Goal: Find specific page/section: Find specific page/section

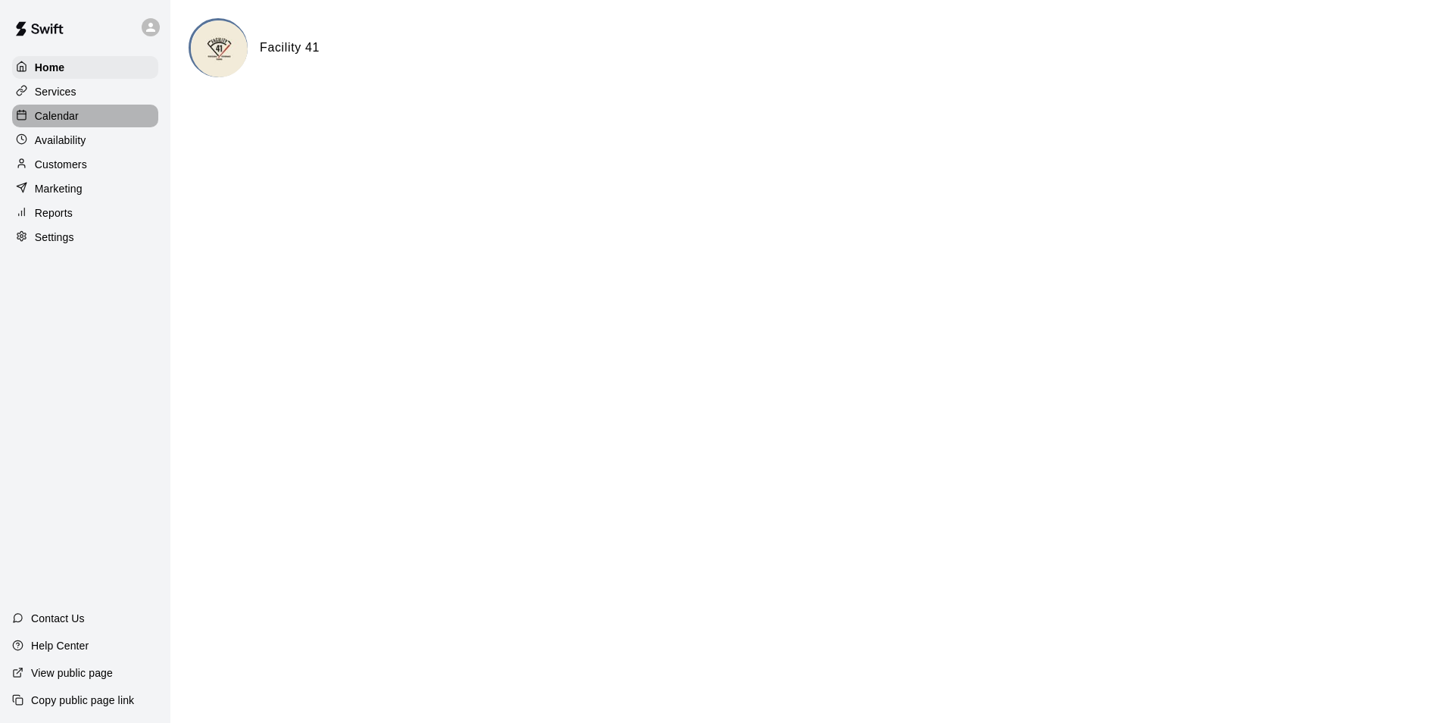
click at [86, 114] on div "Calendar" at bounding box center [85, 116] width 146 height 23
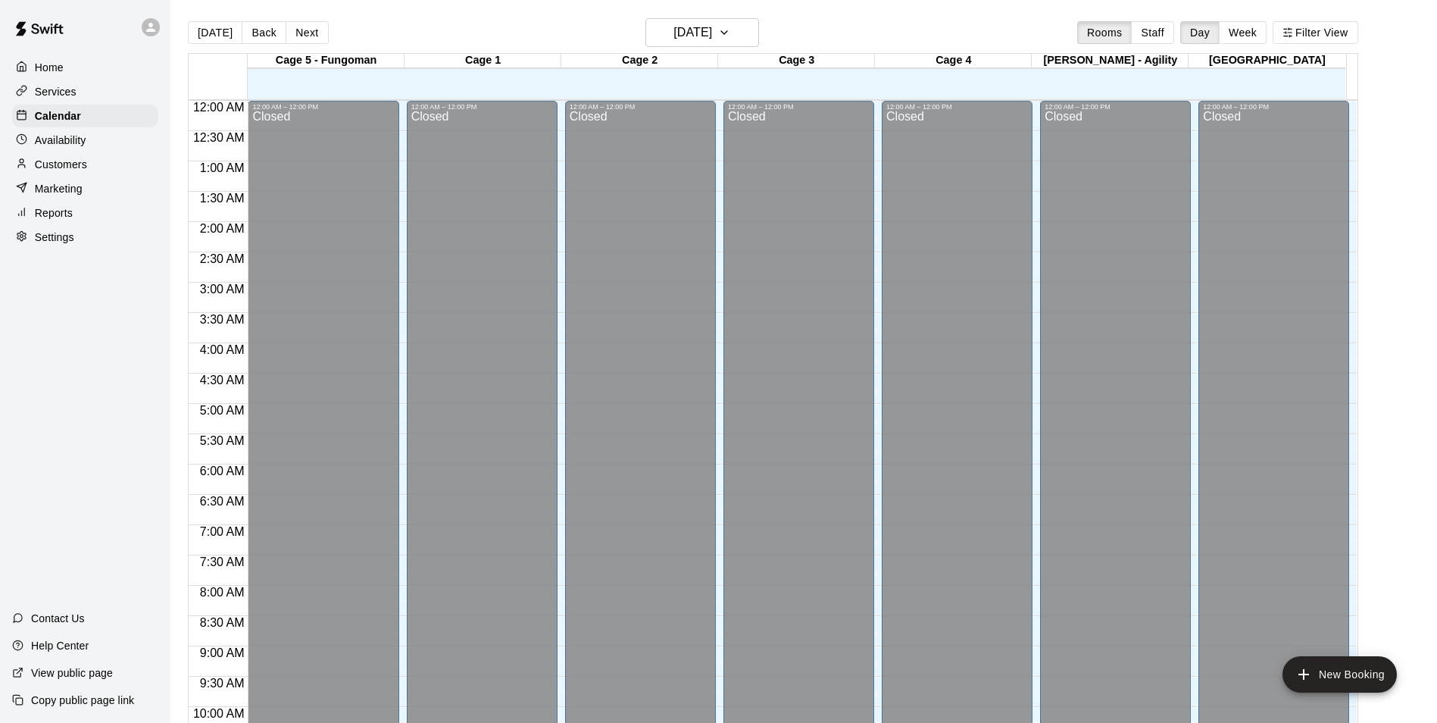
scroll to position [708, 0]
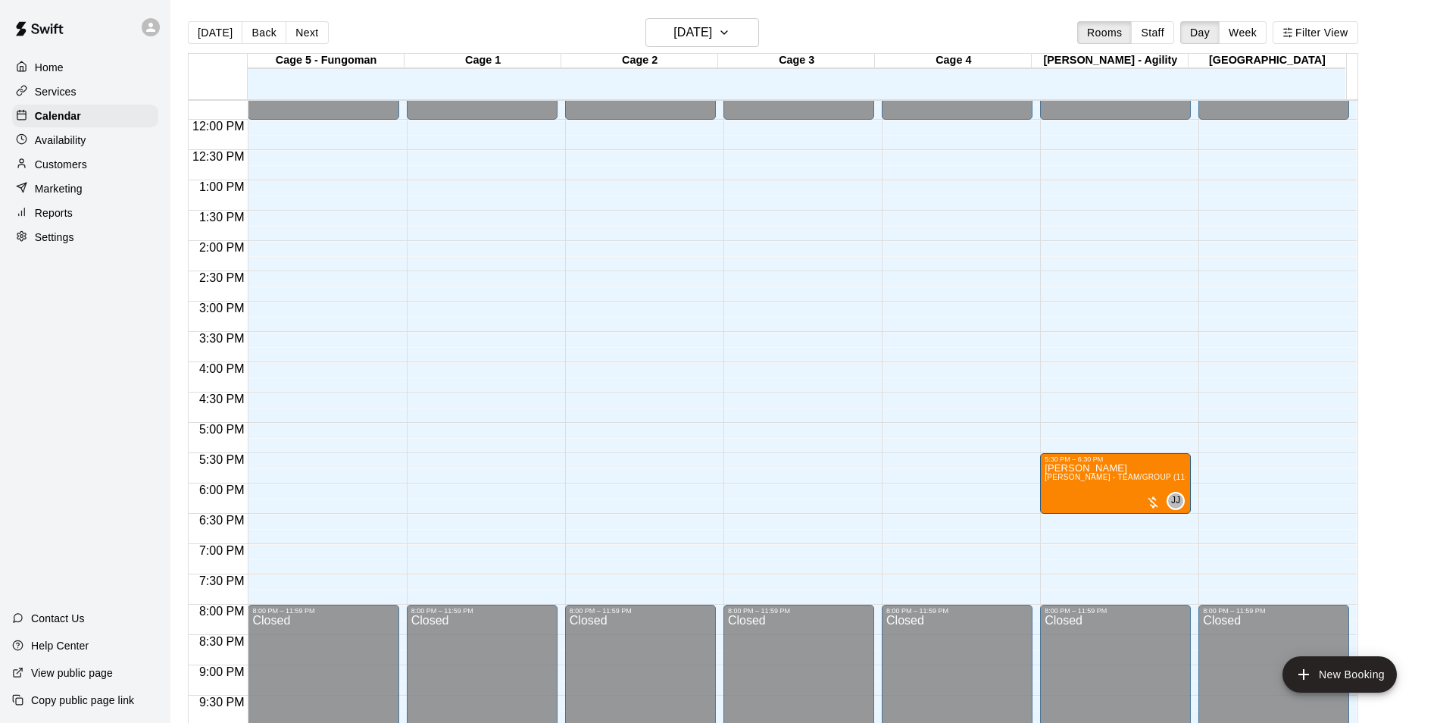
click at [54, 148] on p "Availability" at bounding box center [61, 140] width 52 height 15
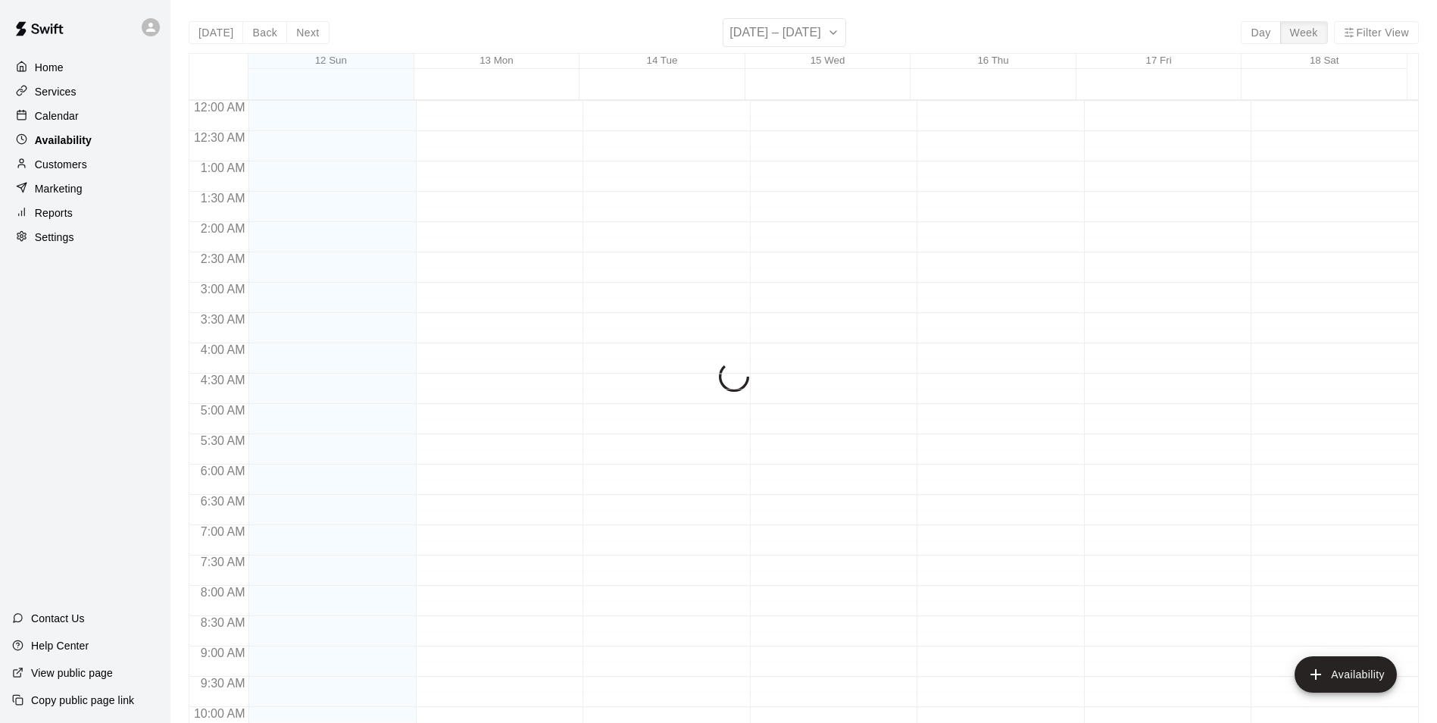
scroll to position [708, 0]
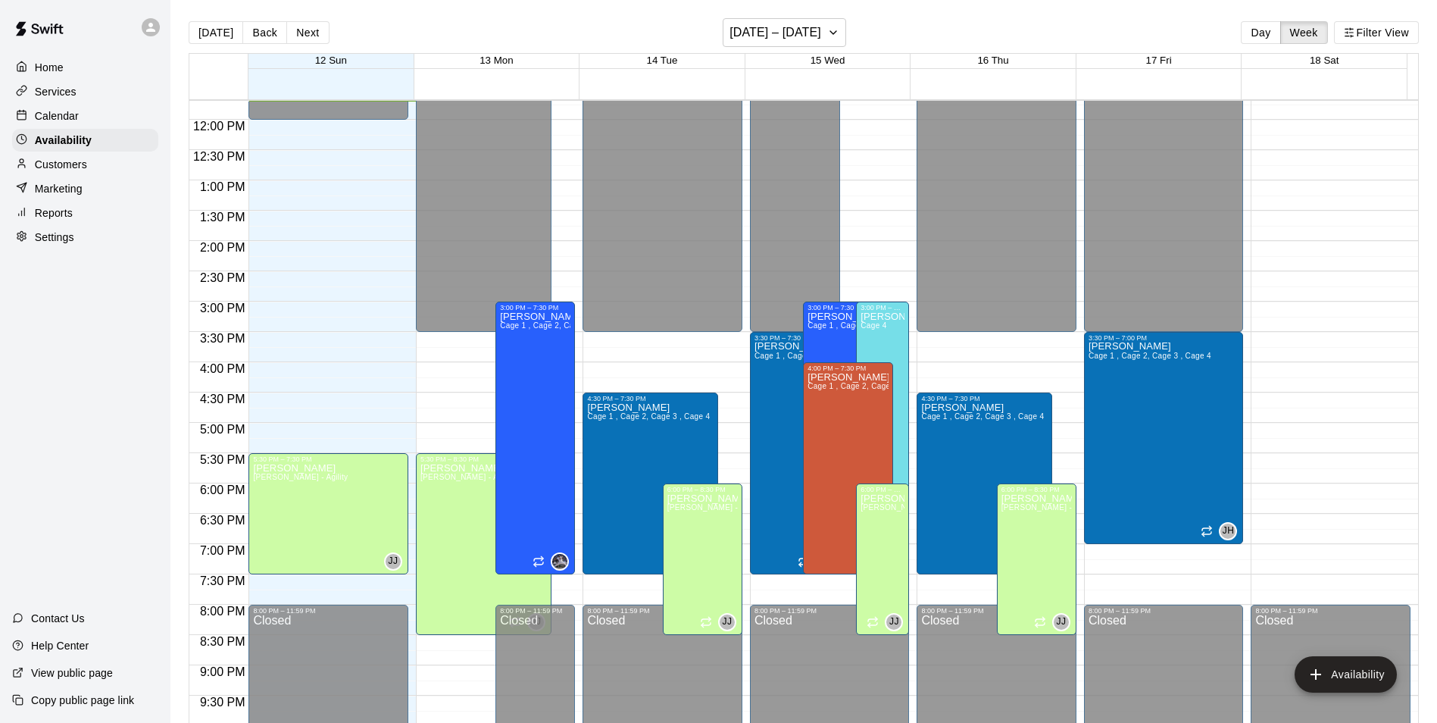
click at [80, 71] on div "Home" at bounding box center [85, 67] width 146 height 23
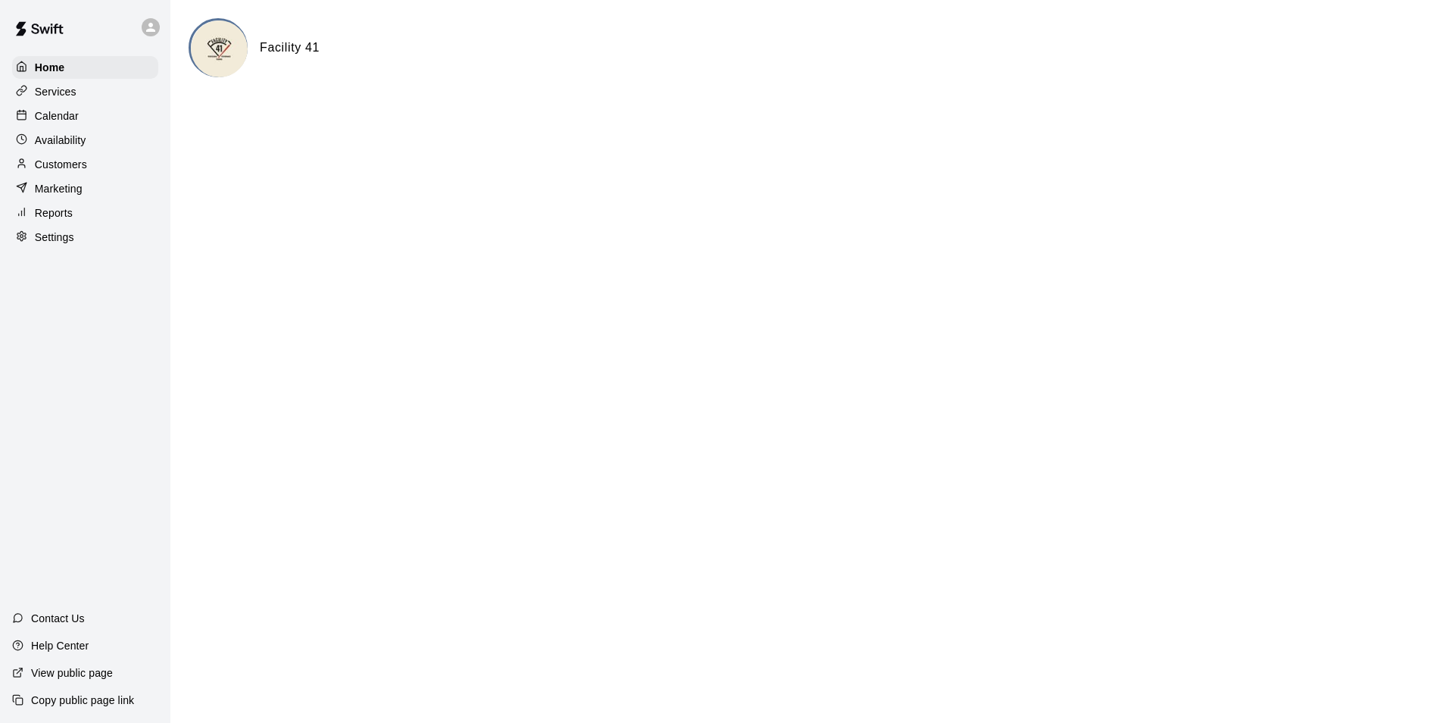
click at [73, 126] on div "Calendar" at bounding box center [85, 116] width 146 height 23
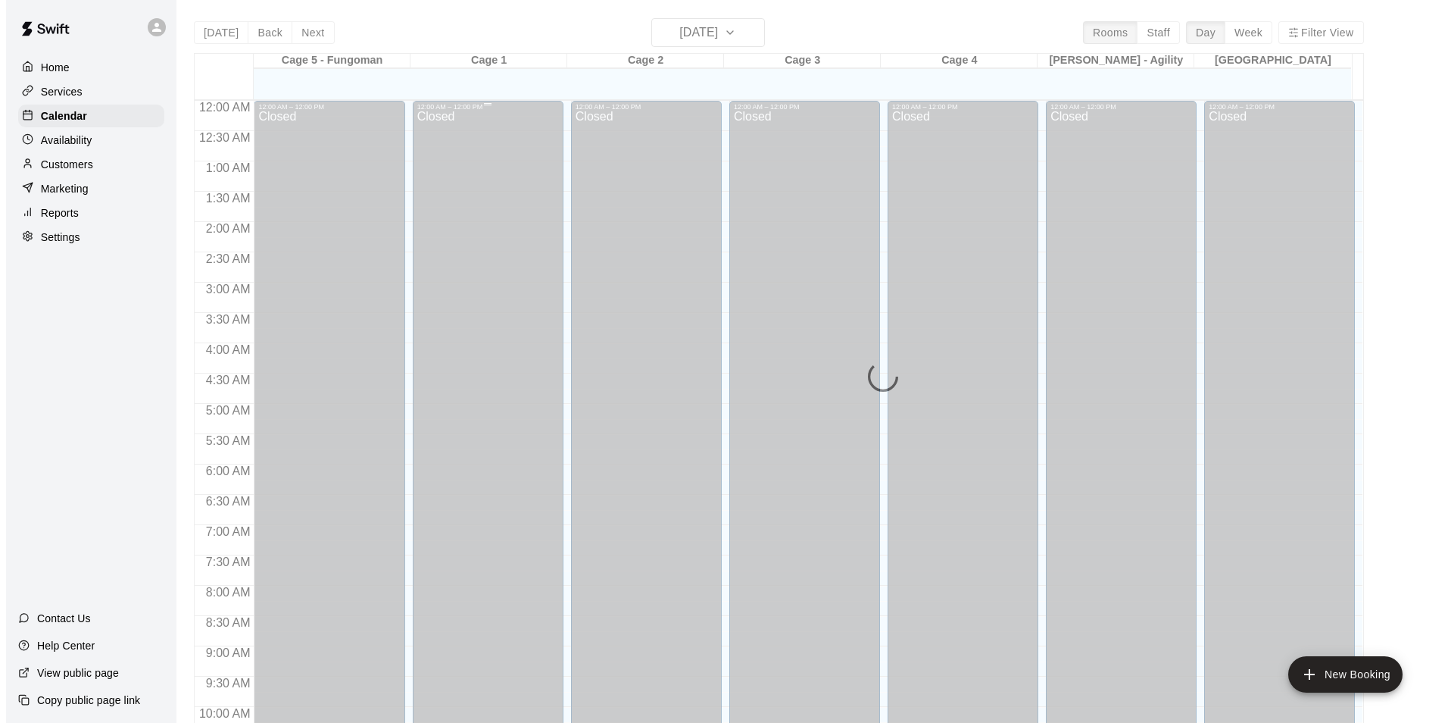
scroll to position [708, 0]
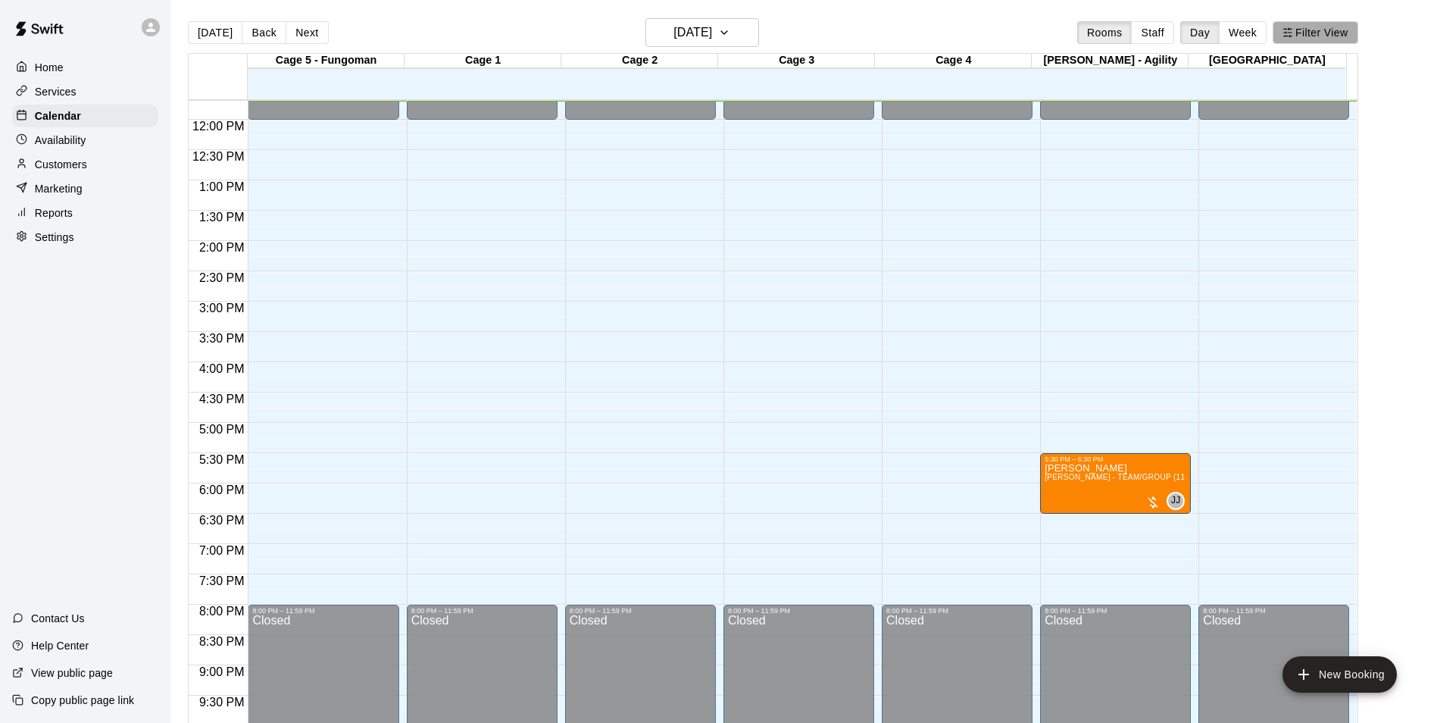
click at [1334, 33] on button "Filter View" at bounding box center [1314, 32] width 85 height 23
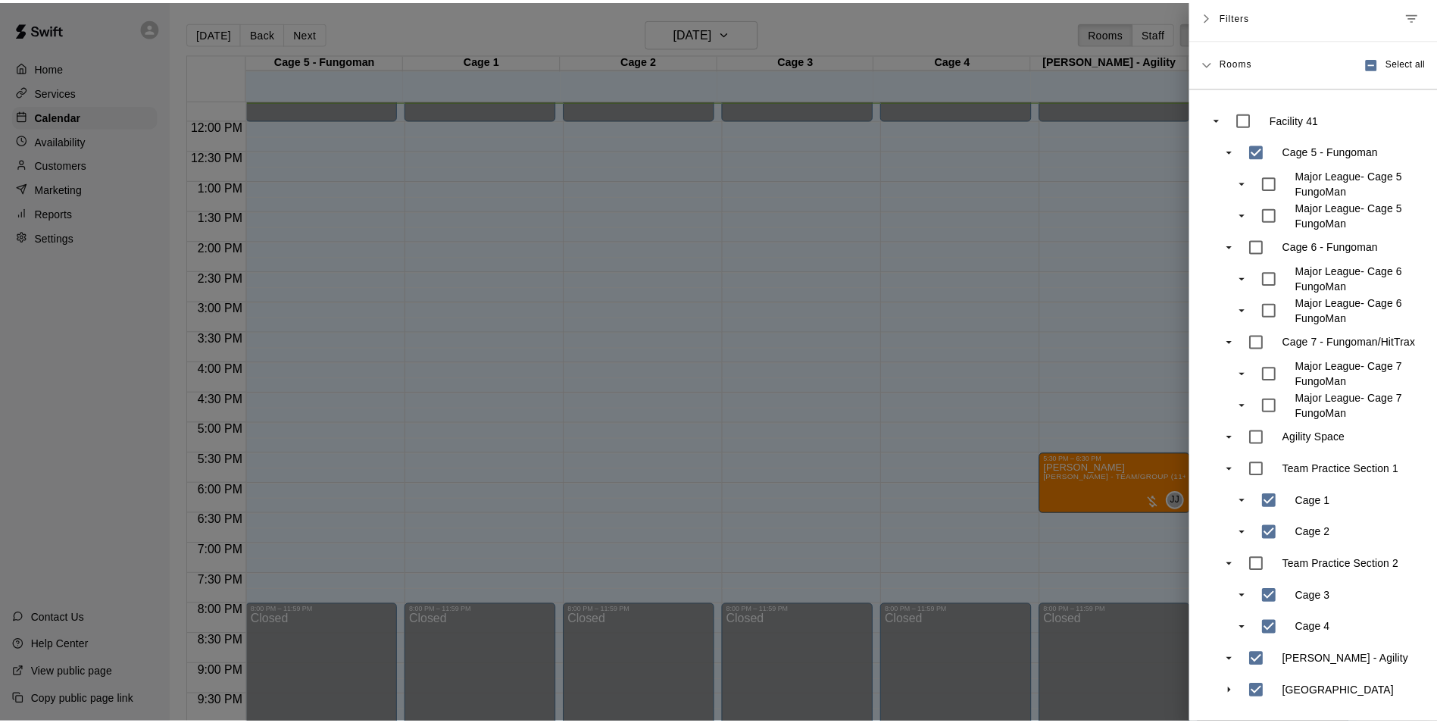
scroll to position [171, 0]
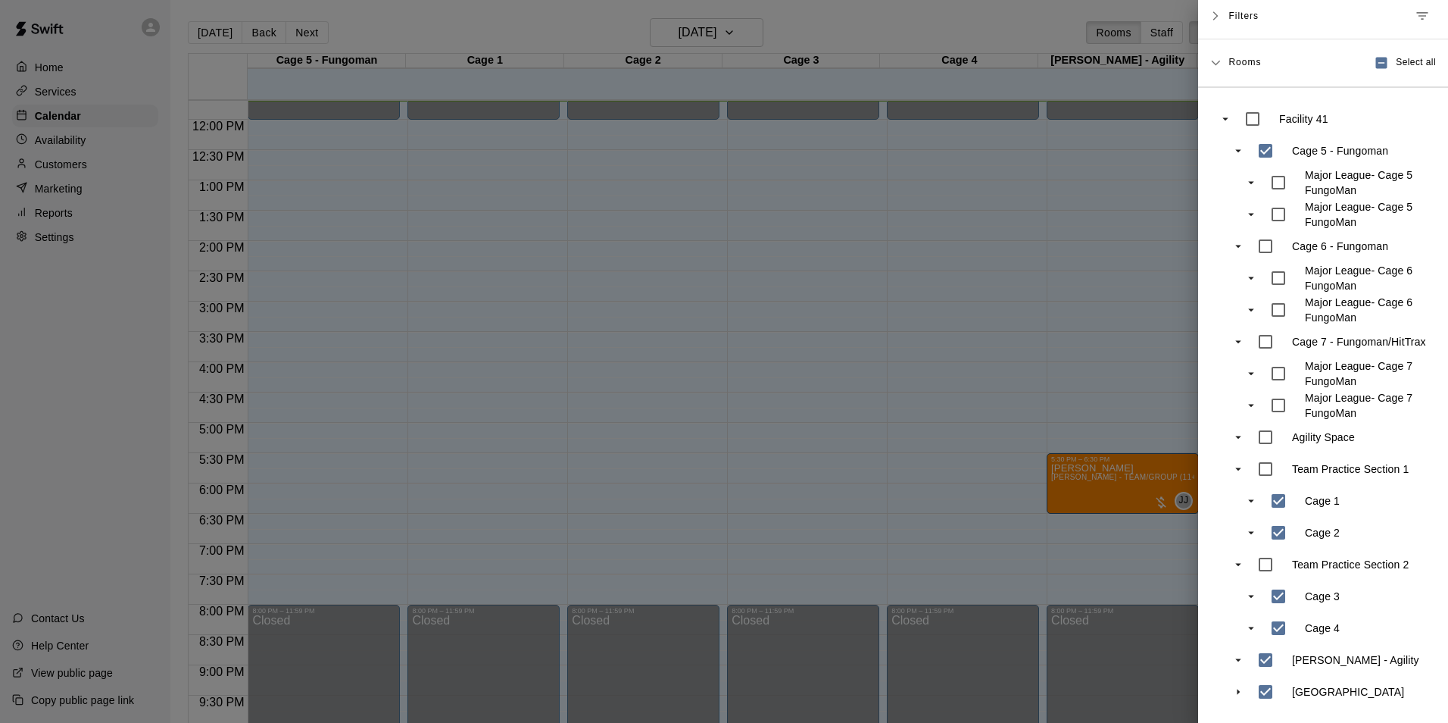
click at [1081, 267] on div at bounding box center [724, 361] width 1448 height 723
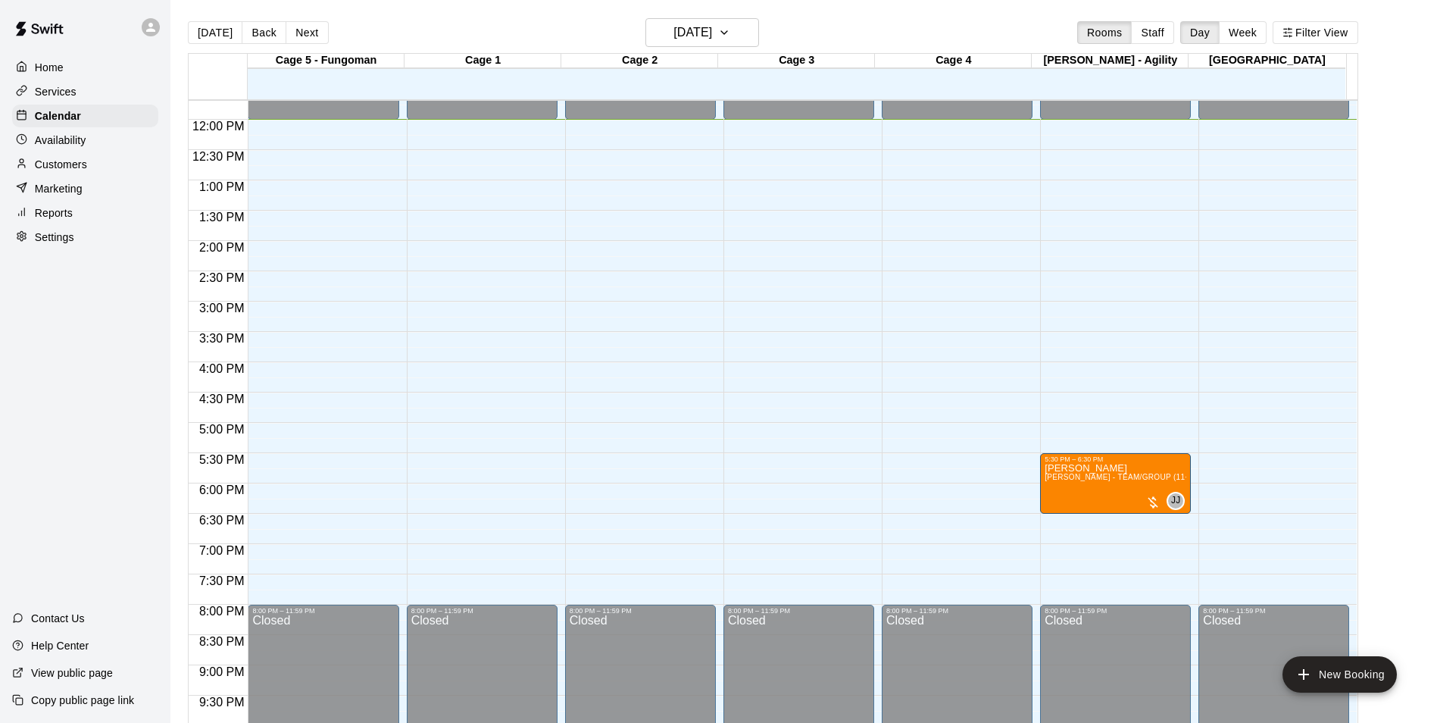
click at [1272, 21] on button "Filter View" at bounding box center [1314, 32] width 85 height 23
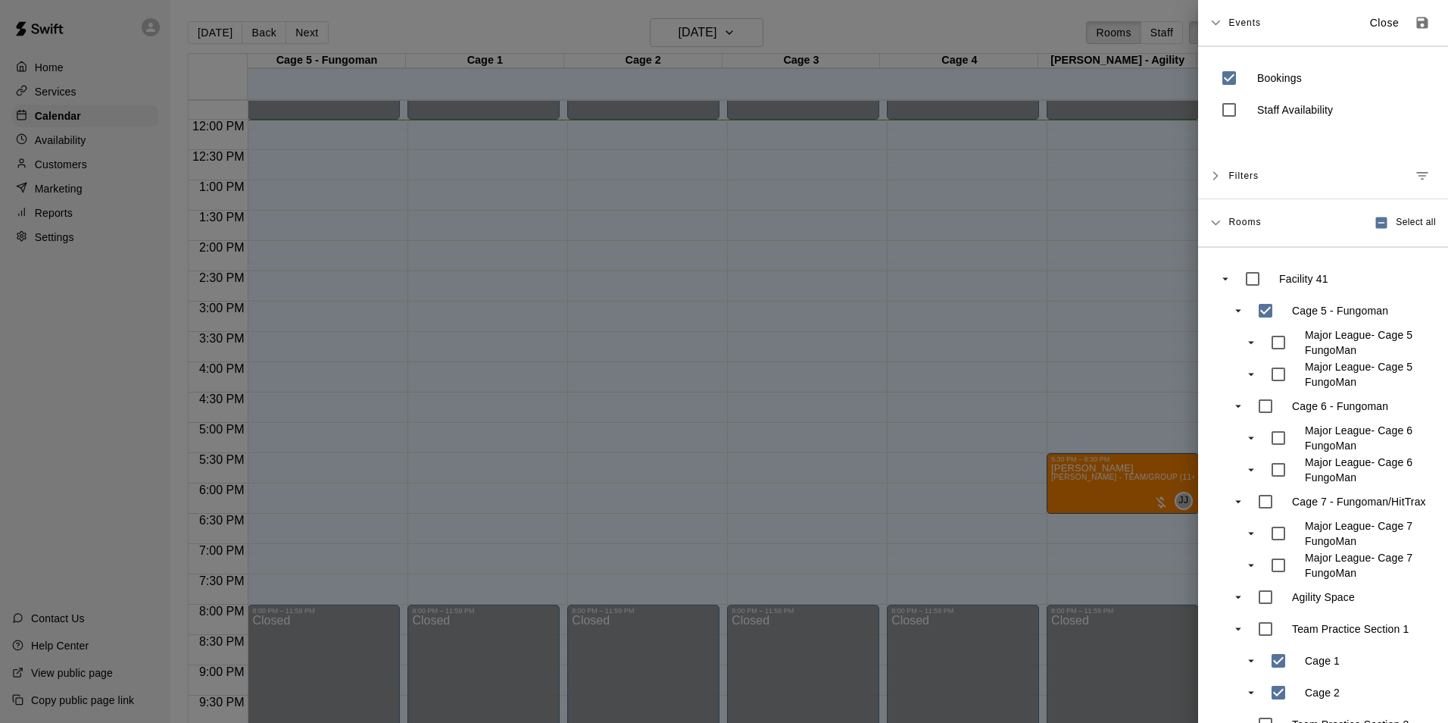
click at [1081, 267] on div at bounding box center [724, 361] width 1448 height 723
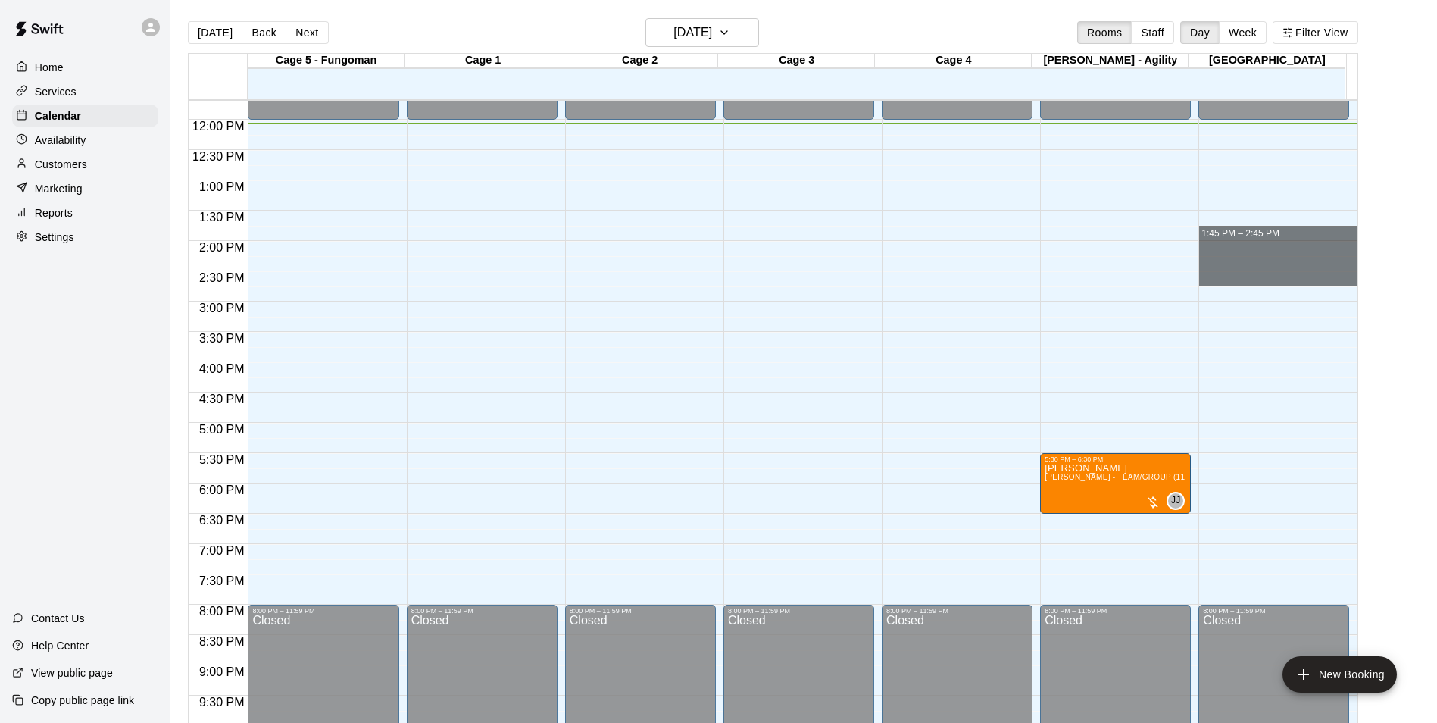
drag, startPoint x: 1252, startPoint y: 267, endPoint x: 1230, endPoint y: 284, distance: 28.0
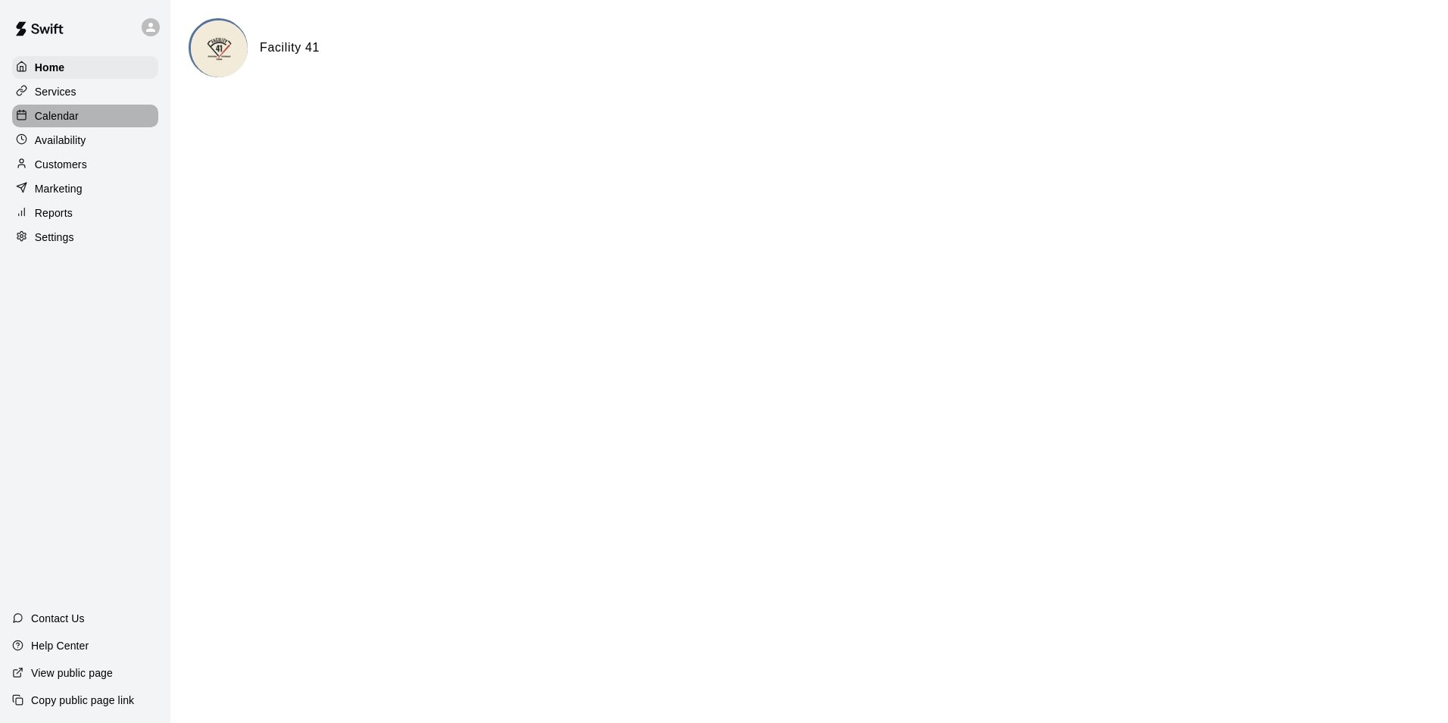
click at [97, 125] on div "Calendar" at bounding box center [85, 116] width 146 height 23
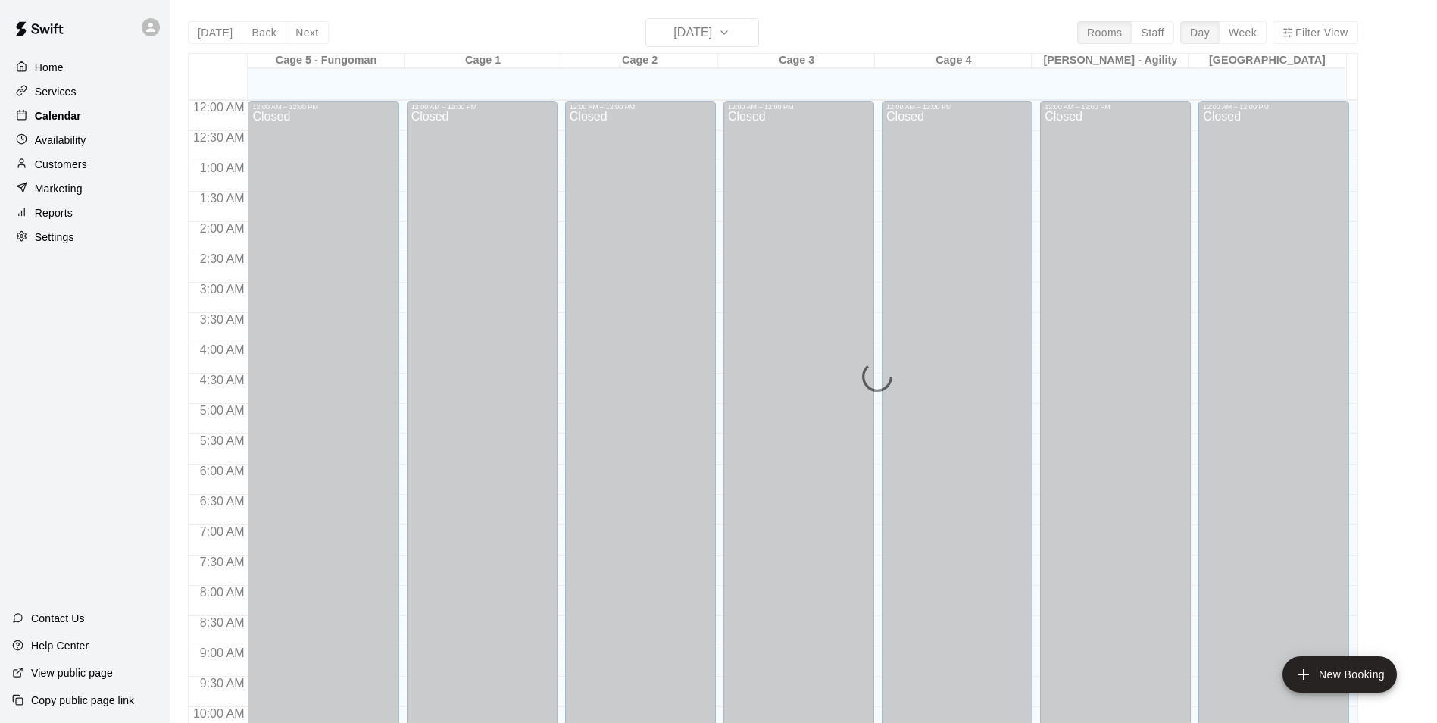
scroll to position [735, 0]
